Goal: Download file/media

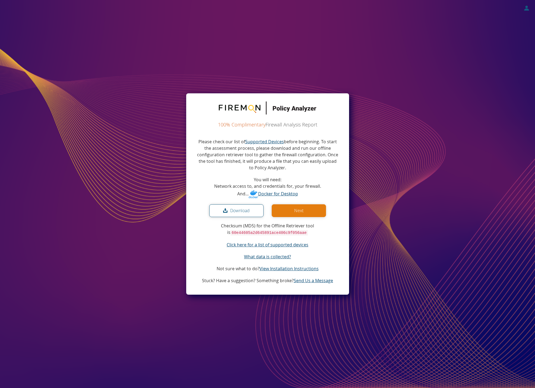
click at [241, 209] on button "Download" at bounding box center [236, 210] width 54 height 13
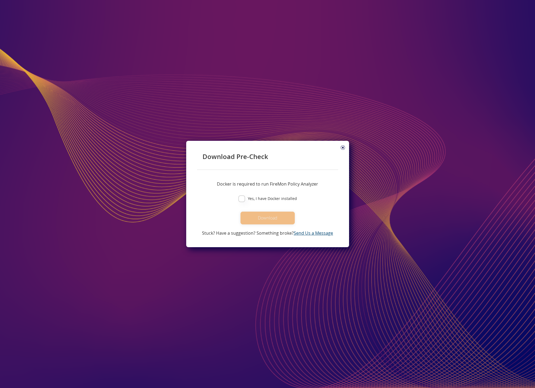
click at [342, 148] on icon at bounding box center [343, 148] width 4 height 4
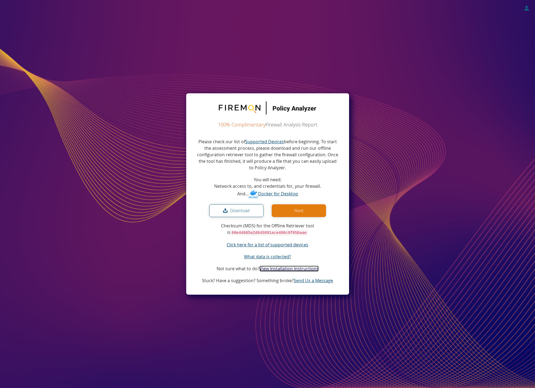
click at [285, 268] on link "View Installation Instructions" at bounding box center [289, 269] width 59 height 6
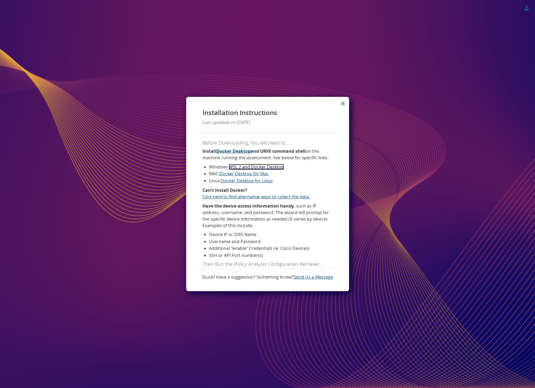
click at [254, 167] on link "WSL 2 and Docker Desktop" at bounding box center [256, 167] width 55 height 6
